Goal: Find specific page/section: Find specific page/section

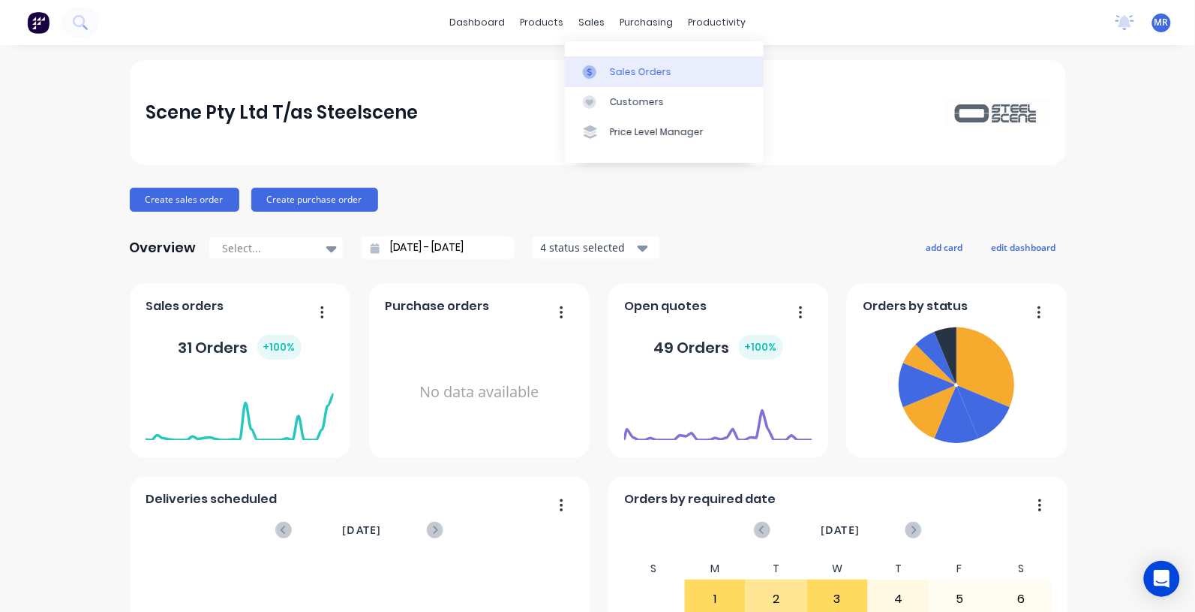
click at [624, 71] on div "Sales Orders" at bounding box center [641, 72] width 62 height 14
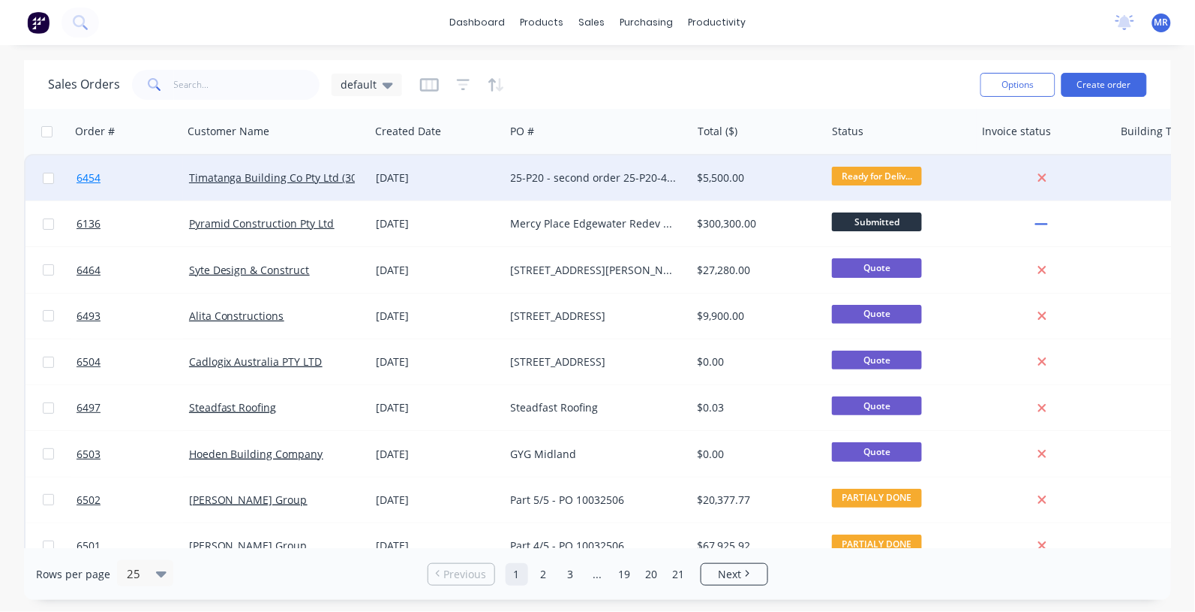
click at [159, 178] on link "6454" at bounding box center [133, 177] width 113 height 45
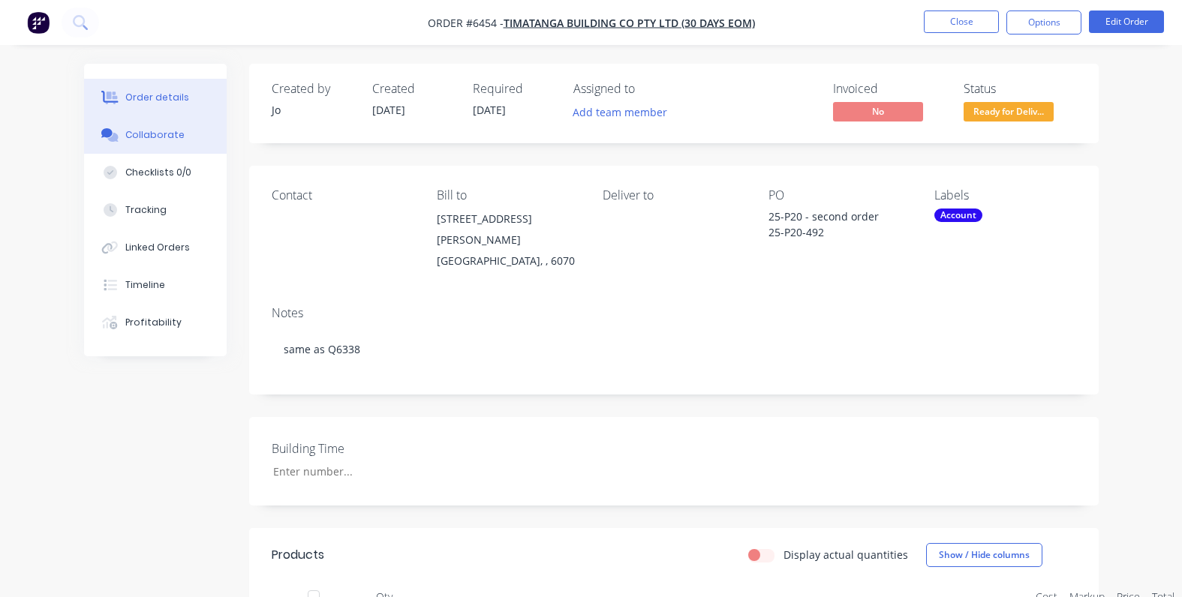
click at [140, 143] on button "Collaborate" at bounding box center [155, 135] width 143 height 38
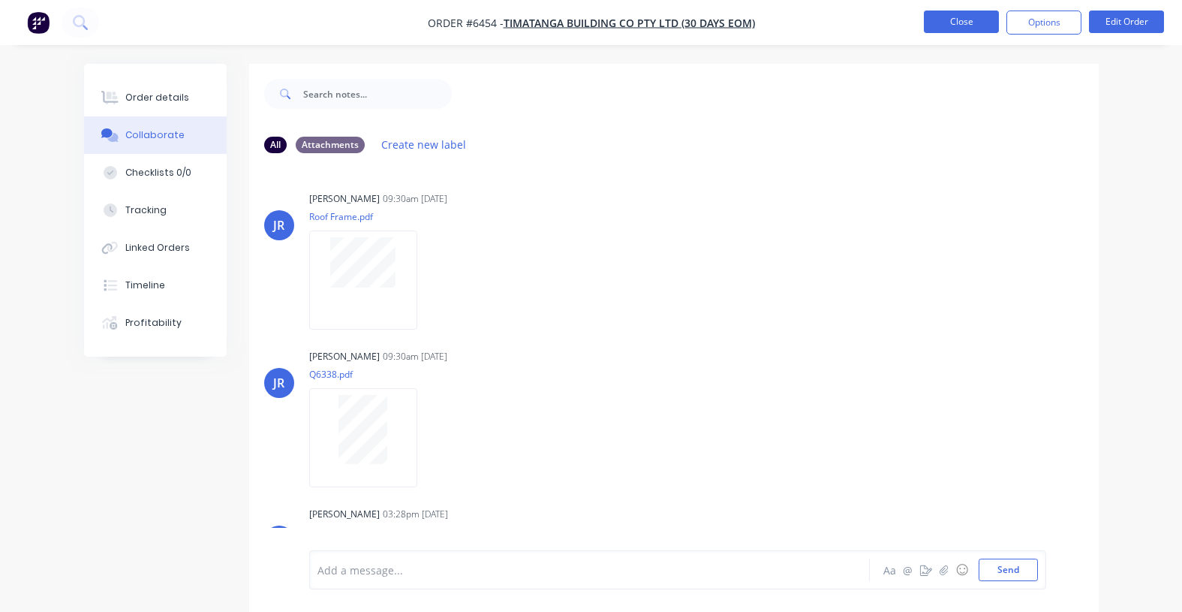
click at [965, 23] on button "Close" at bounding box center [961, 22] width 75 height 23
